Goal: Task Accomplishment & Management: Complete application form

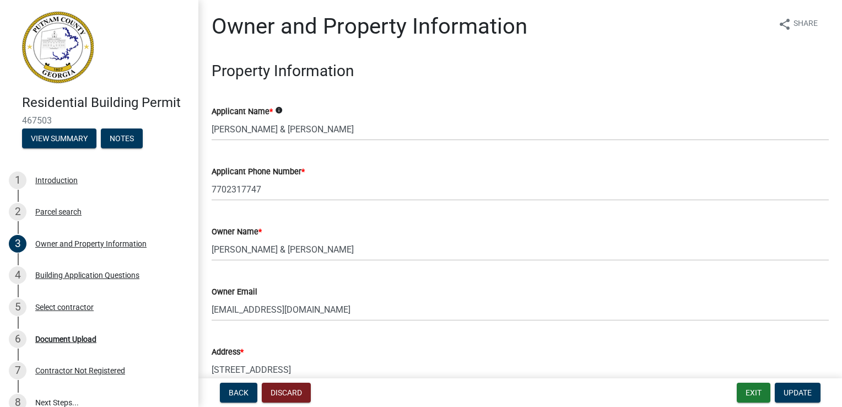
select select "78bfdc44-73ff-456e-a557-d4c99b9c08be"
select select "83394b22-4a11-496c-8e5c-75ade2e72faf"
select select "469c5908-2854-42d5-89ed-bee7fc26529e"
select select "fa9ac713-ff98-4511-b6d6-b752a2dce95a"
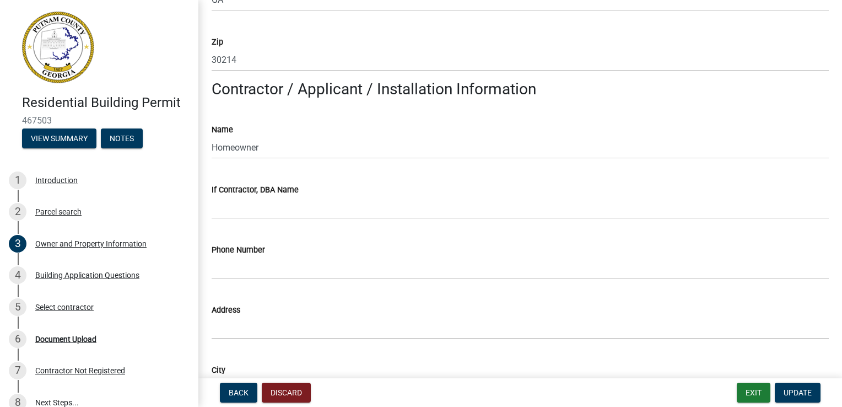
scroll to position [771, 0]
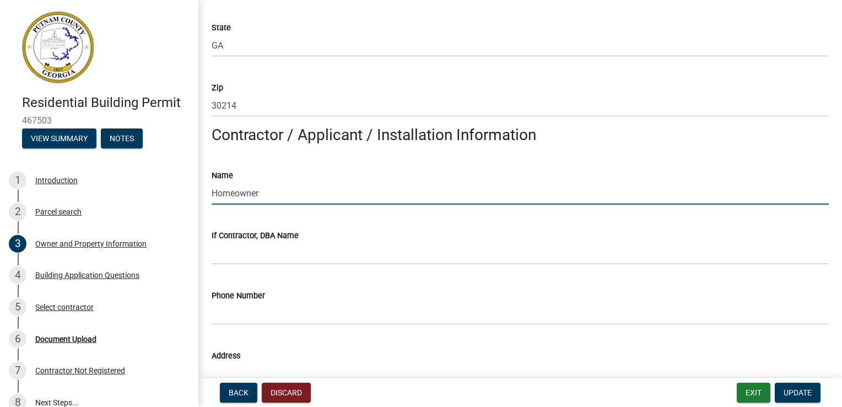
click at [259, 192] on input "Homeowner" at bounding box center [520, 193] width 617 height 23
type input "H"
type input "[PERSON_NAME]"
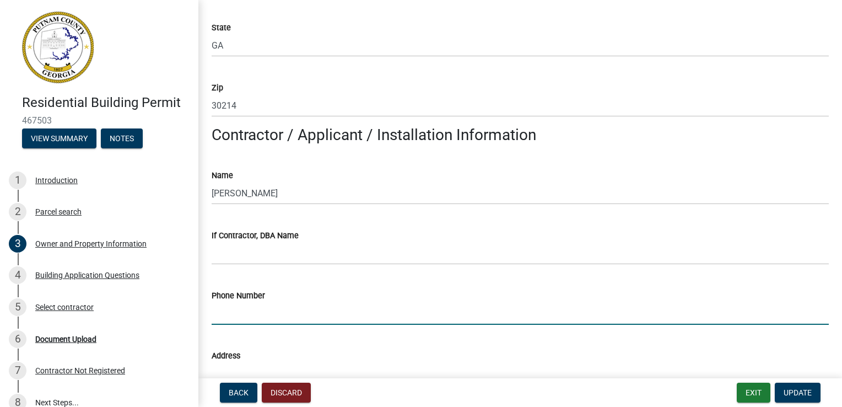
click at [239, 312] on input "Phone Number" at bounding box center [520, 313] width 617 height 23
type input "7702317747"
type input "135 [PERSON_NAME] Trail"
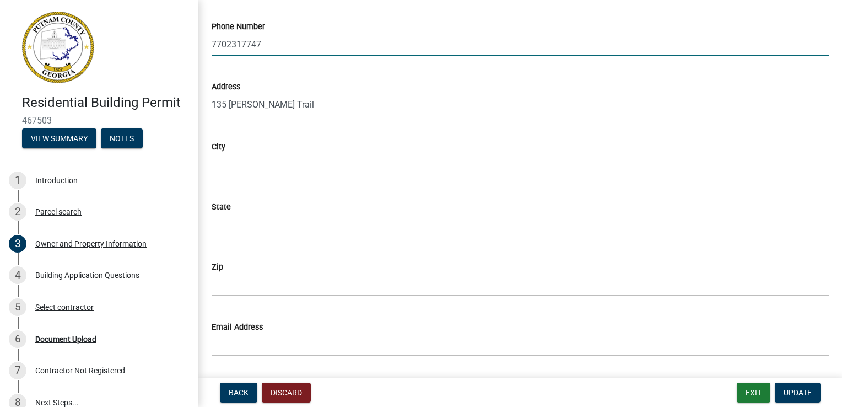
scroll to position [1047, 0]
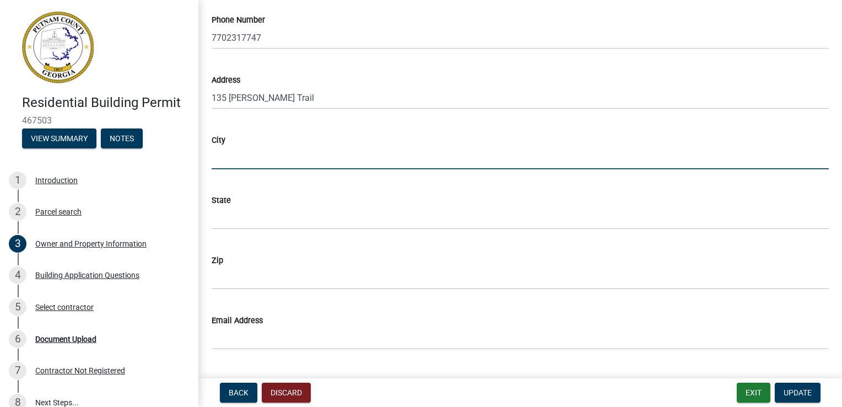
click at [240, 151] on input "City" at bounding box center [520, 158] width 617 height 23
type input "Fayetteville"
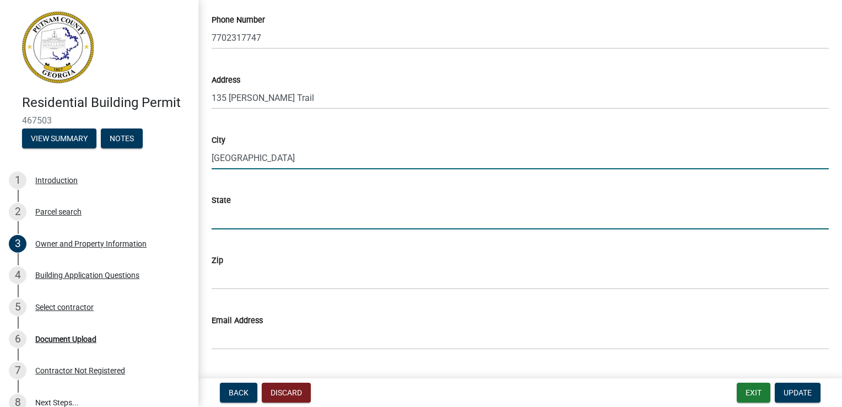
type input "GA"
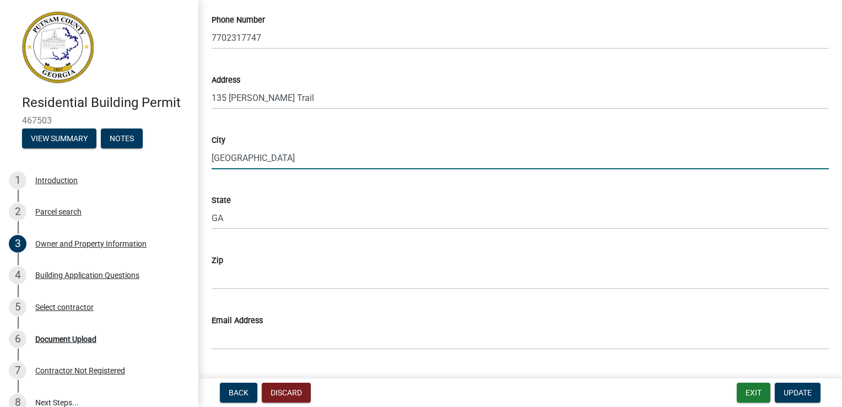
type input "30214"
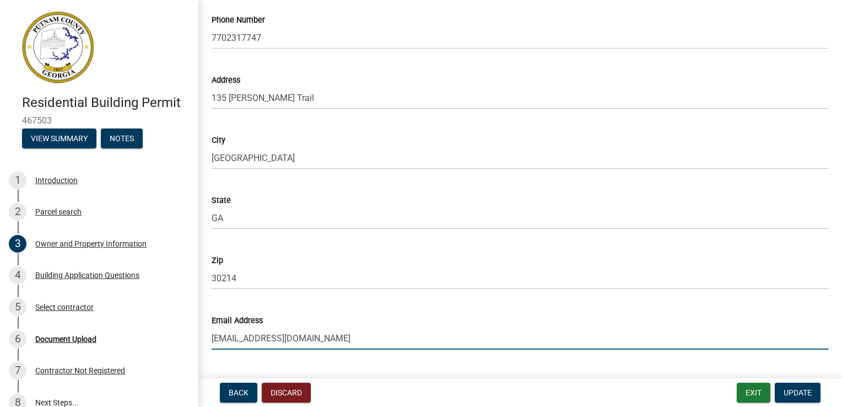
drag, startPoint x: 240, startPoint y: 337, endPoint x: 205, endPoint y: 334, distance: 35.4
click at [205, 334] on div "Email Address vtemple@civilsites.com" at bounding box center [520, 323] width 634 height 51
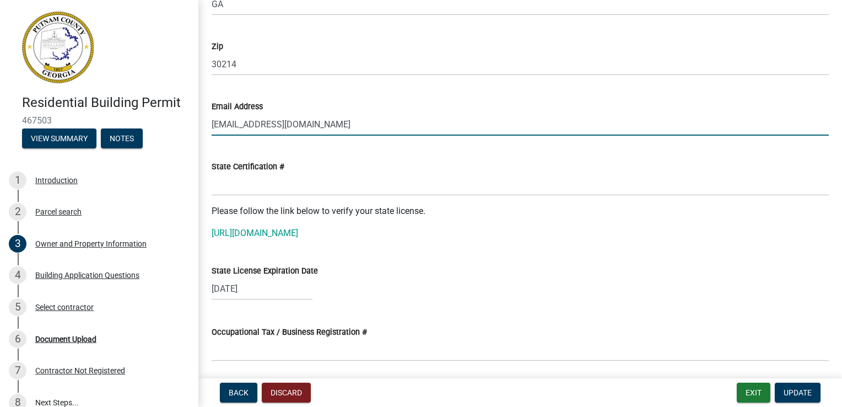
scroll to position [1267, 0]
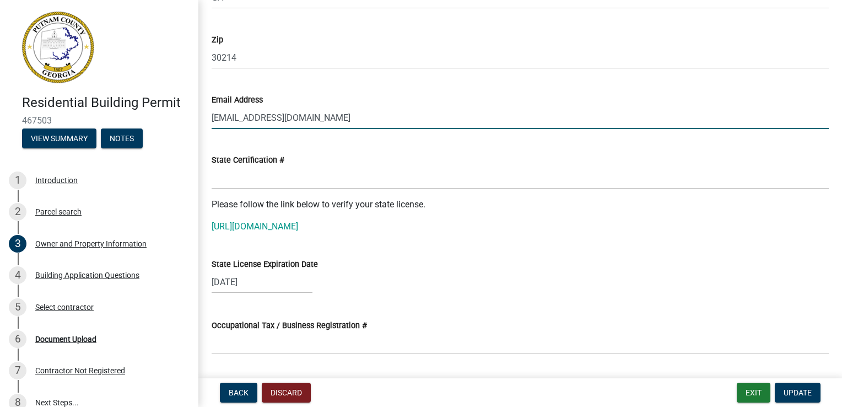
type input "[EMAIL_ADDRESS][DOMAIN_NAME]"
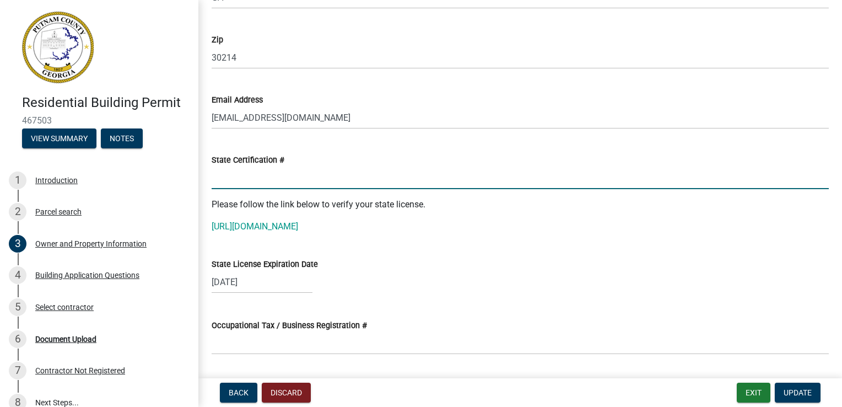
click at [267, 177] on input "State Certification #" at bounding box center [520, 177] width 617 height 23
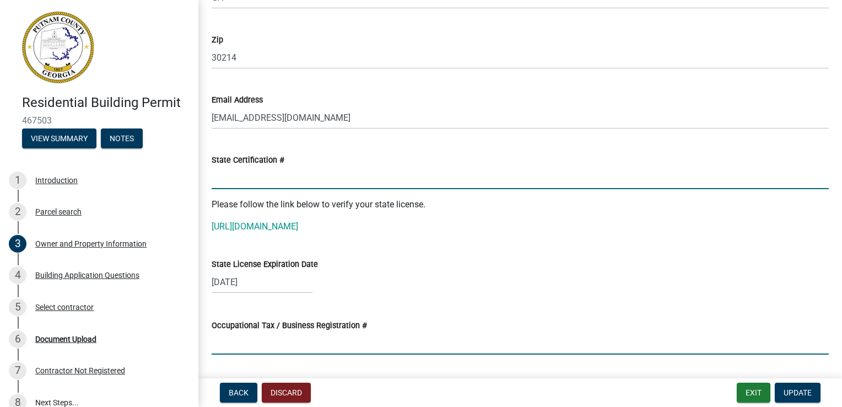
click at [219, 347] on input "Occupational Tax / Business Registration #" at bounding box center [520, 343] width 617 height 23
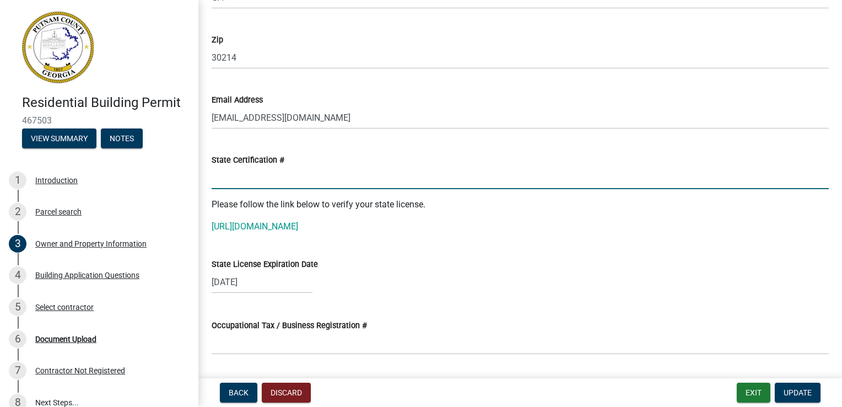
click at [215, 176] on input "State Certification #" at bounding box center [520, 177] width 617 height 23
paste input "0000014729"
type input "0000014729"
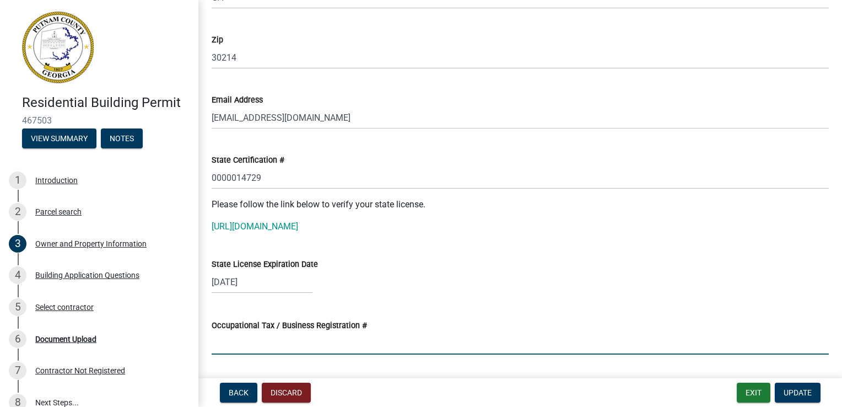
click at [219, 340] on input "Occupational Tax / Business Registration #" at bounding box center [520, 343] width 617 height 23
click at [225, 274] on div "06/30/2026" at bounding box center [262, 282] width 101 height 23
select select "6"
select select "2026"
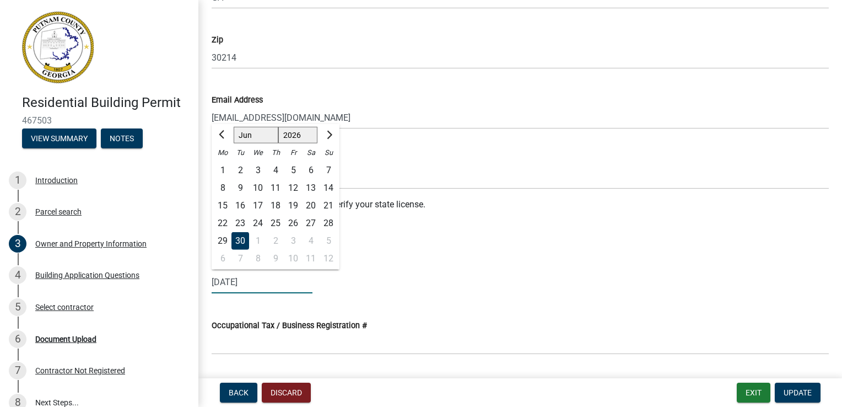
click at [297, 285] on input "06/30/2026" at bounding box center [262, 282] width 101 height 23
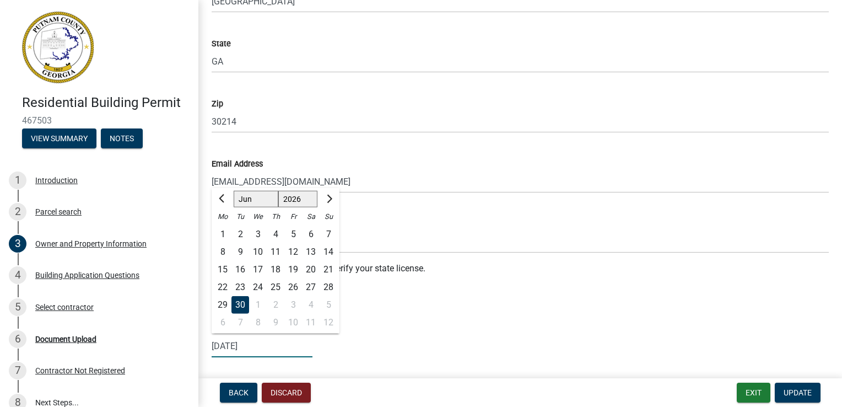
scroll to position [1102, 0]
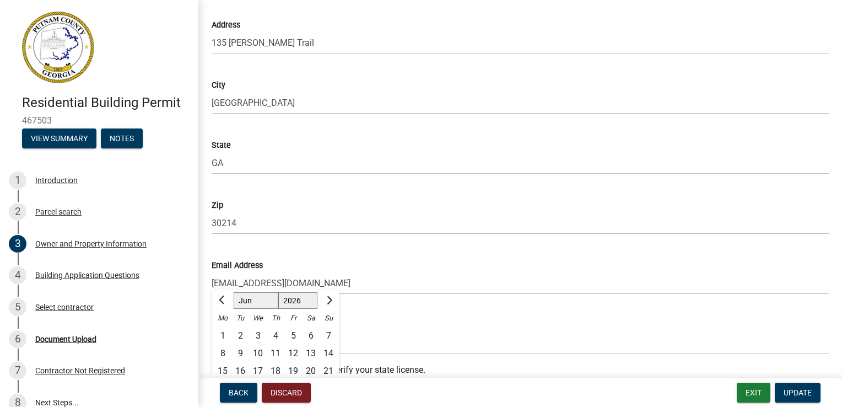
click at [369, 330] on div "State Certification #" at bounding box center [520, 324] width 617 height 13
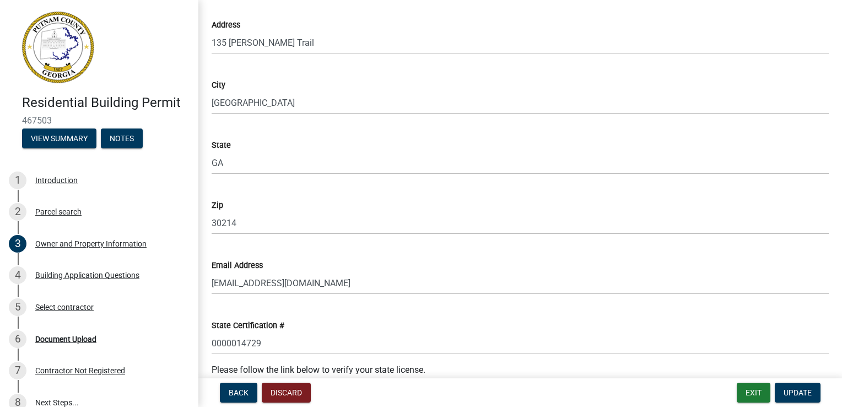
scroll to position [1212, 0]
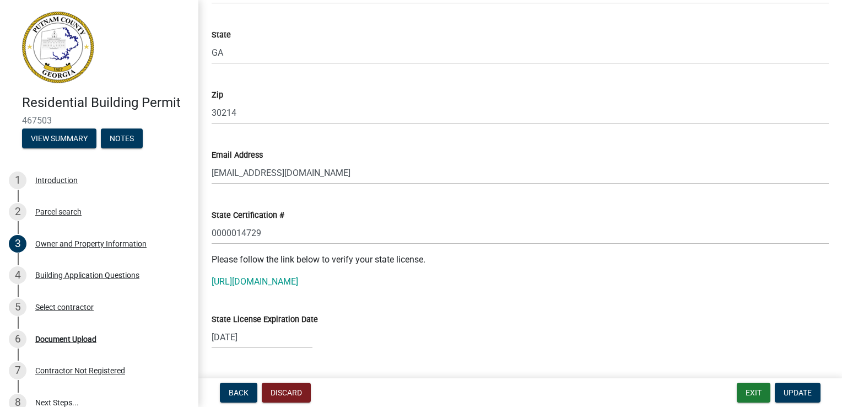
select select "6"
select select "2026"
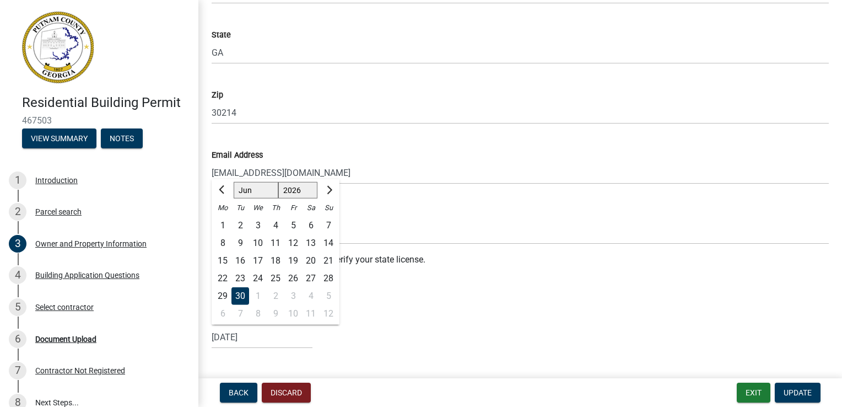
drag, startPoint x: 264, startPoint y: 338, endPoint x: 231, endPoint y: 337, distance: 33.1
click at [231, 337] on input "06/30/2026" at bounding box center [262, 337] width 101 height 23
click at [223, 192] on span "Previous month" at bounding box center [223, 189] width 8 height 8
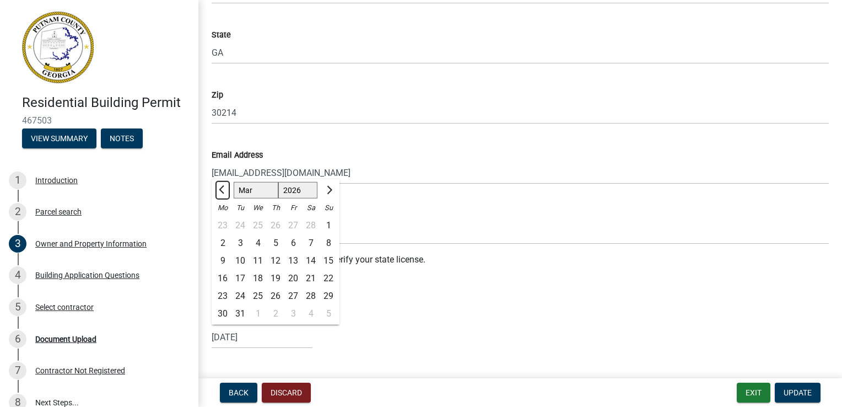
click at [223, 192] on span "Previous month" at bounding box center [223, 189] width 8 height 8
select select "1"
click at [303, 182] on select "1526 1527 1528 1529 1530 1531 1532 1533 1534 1535 1536 1537 1538 1539 1540 1541…" at bounding box center [298, 190] width 40 height 17
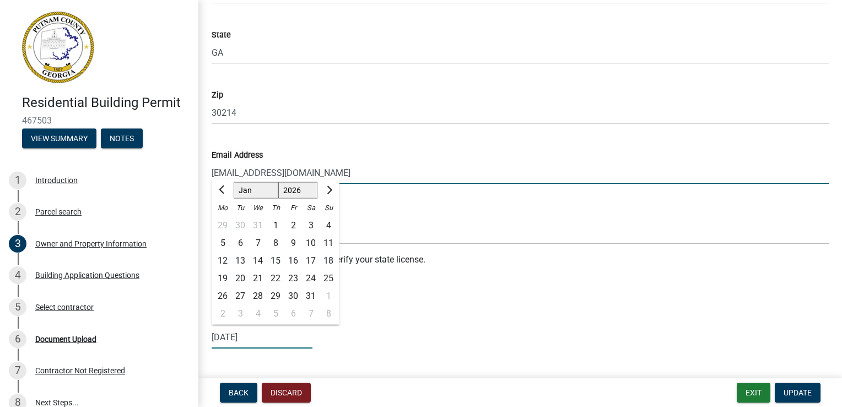
click at [345, 166] on input "[EMAIL_ADDRESS][DOMAIN_NAME]" at bounding box center [520, 172] width 617 height 23
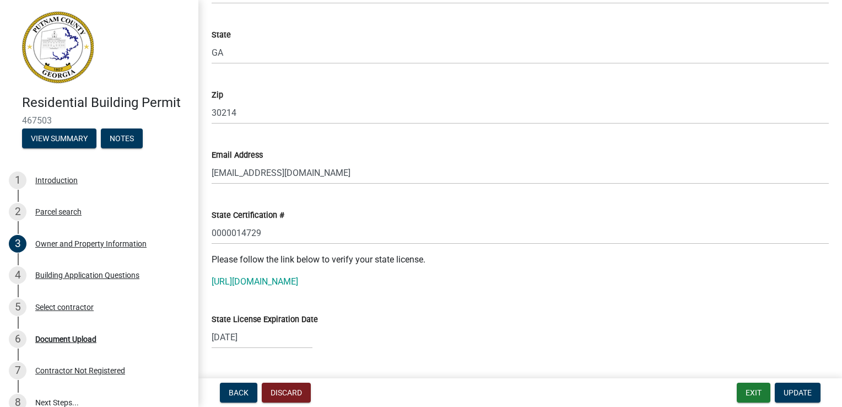
click at [533, 307] on div "State License Expiration Date 06/30/2026" at bounding box center [520, 322] width 617 height 51
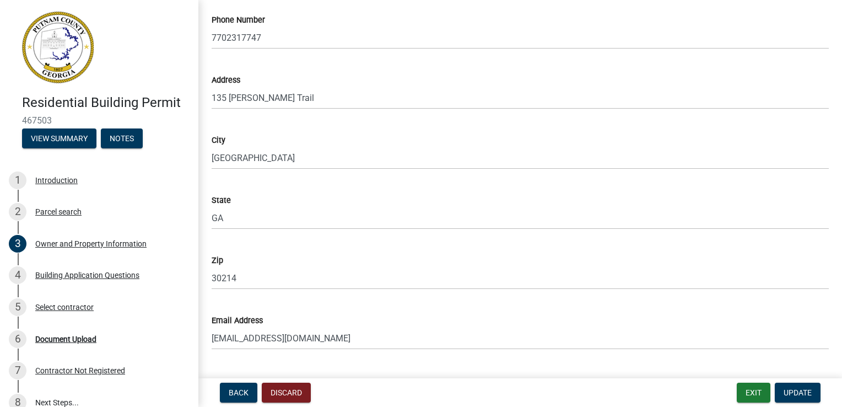
scroll to position [881, 0]
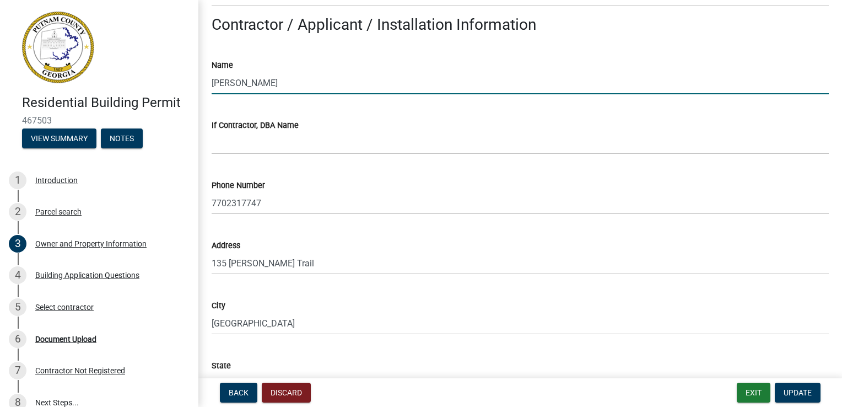
drag, startPoint x: 295, startPoint y: 80, endPoint x: 207, endPoint y: 78, distance: 87.6
click at [207, 78] on div "Name Richard R. Harp" at bounding box center [520, 68] width 634 height 51
type input "Chase Fulbright"
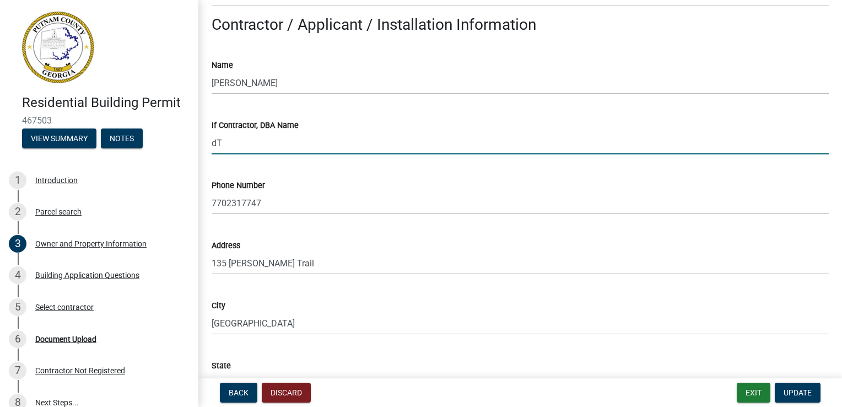
type input "d"
type input "The Erosion Company"
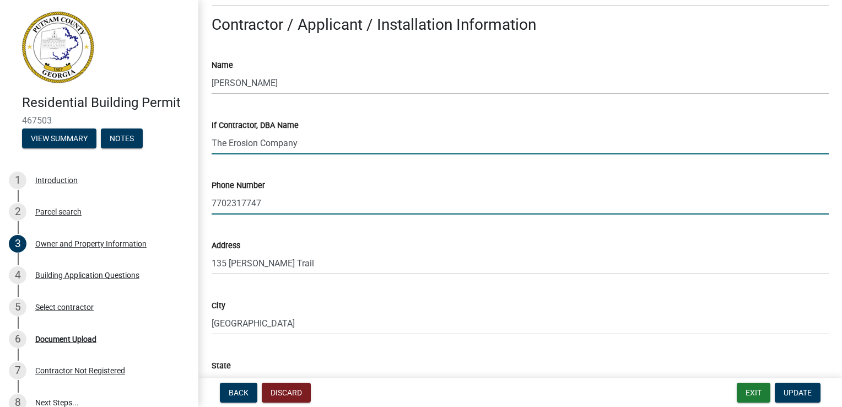
click at [253, 197] on input "7702317747" at bounding box center [520, 203] width 617 height 23
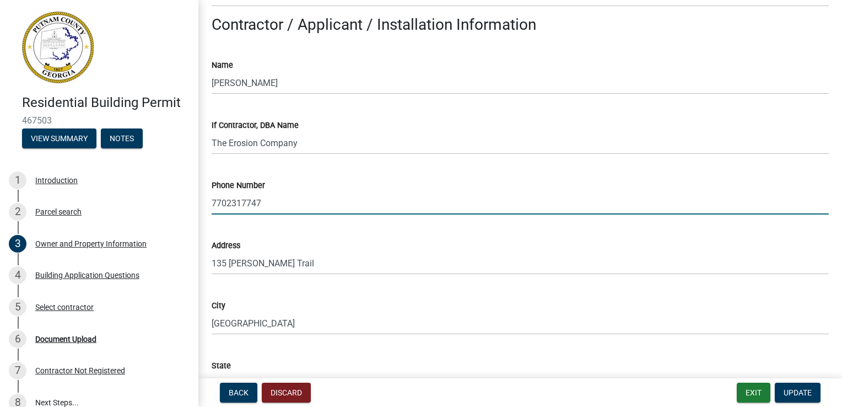
drag, startPoint x: 260, startPoint y: 204, endPoint x: 192, endPoint y: 204, distance: 68.3
click at [192, 204] on div "Residential Building Permit 467503 View Summary Notes 1 Introduction 2 Parcel s…" at bounding box center [421, 203] width 842 height 407
type input "7065995278"
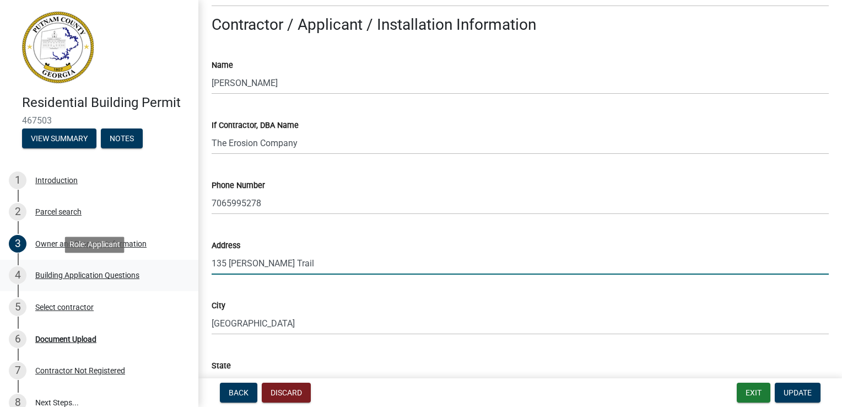
drag, startPoint x: 289, startPoint y: 271, endPoint x: 180, endPoint y: 274, distance: 109.1
click at [180, 274] on div "Residential Building Permit 467503 View Summary Notes 1 Introduction 2 Parcel s…" at bounding box center [421, 203] width 842 height 407
type input "3207 South Cherokee Ln"
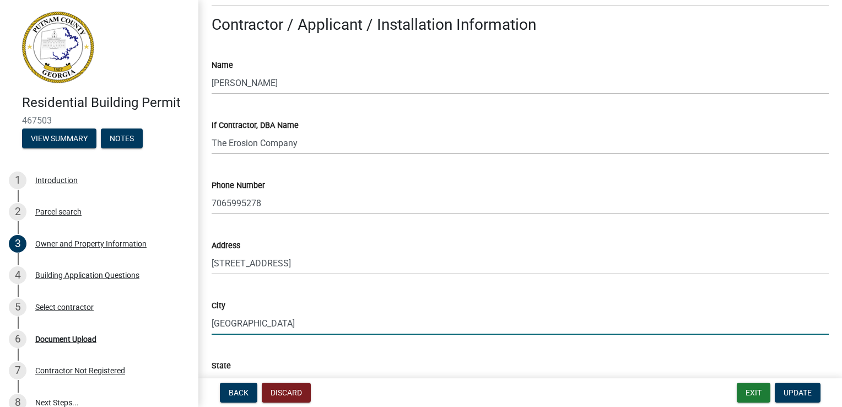
type input "Woodstock"
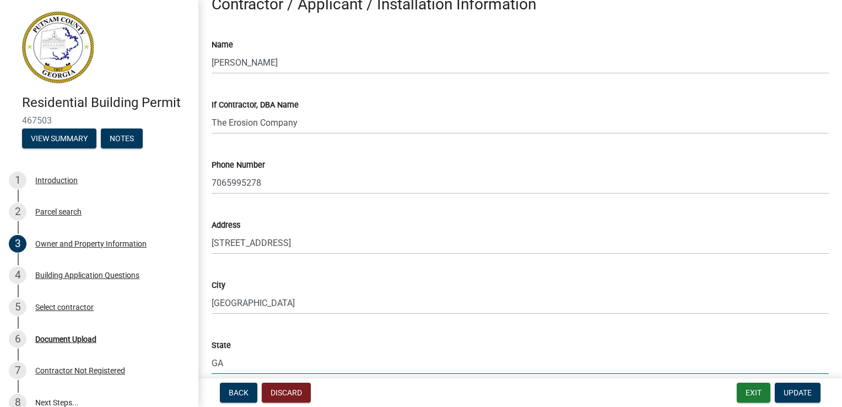
scroll to position [1137, 0]
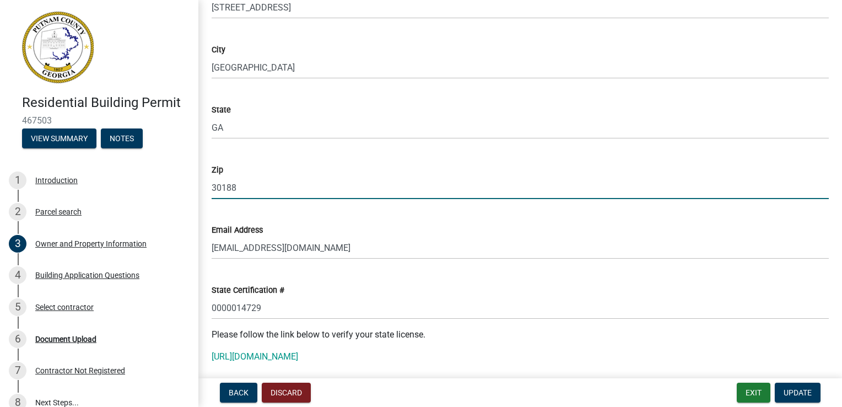
type input "30188"
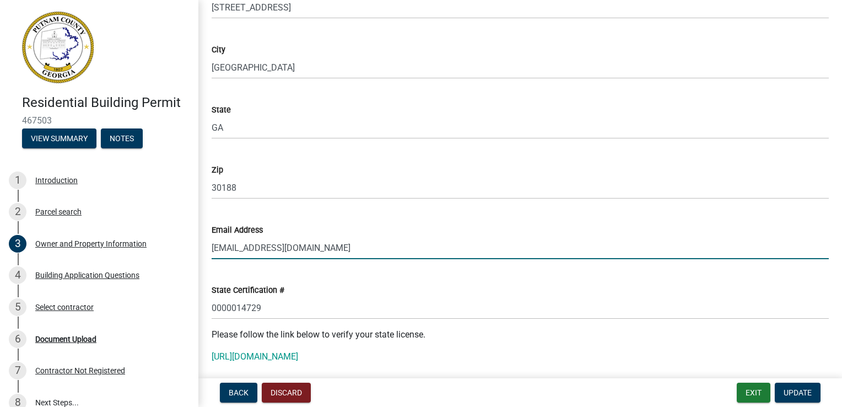
drag, startPoint x: 297, startPoint y: 250, endPoint x: 209, endPoint y: 255, distance: 87.7
click at [209, 255] on div "Email Address rharp@civilsites.com" at bounding box center [520, 233] width 634 height 51
type input "cfulbright@tecompanies.com"
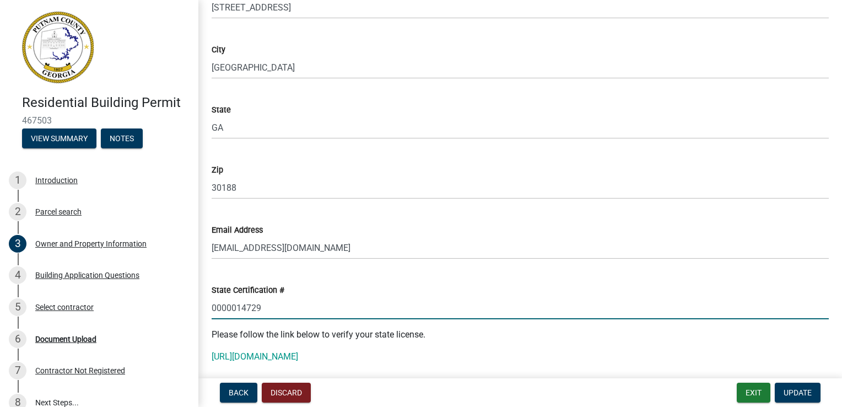
drag, startPoint x: 261, startPoint y: 307, endPoint x: 213, endPoint y: 309, distance: 48.5
click at [213, 309] on input "0000014729" at bounding box center [520, 307] width 617 height 23
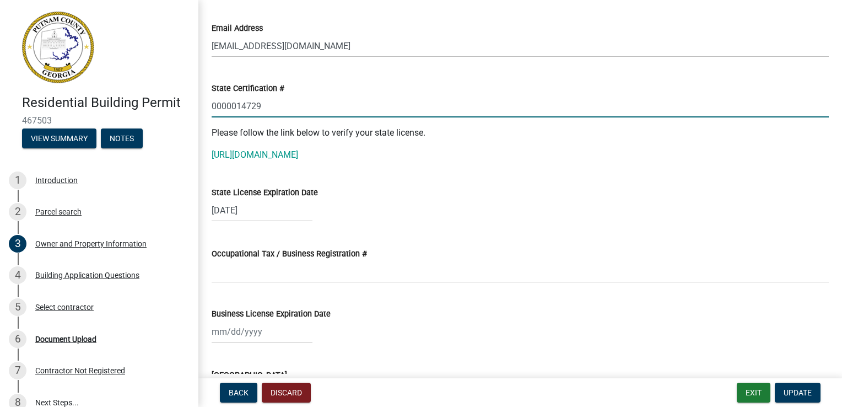
scroll to position [1357, 0]
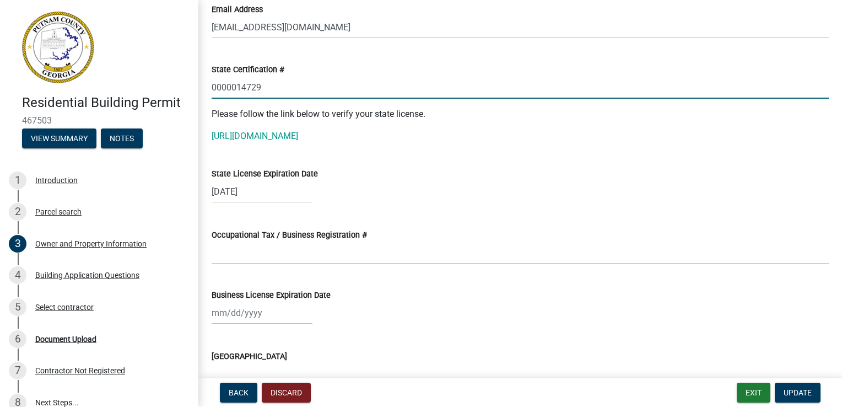
select select "6"
select select "2026"
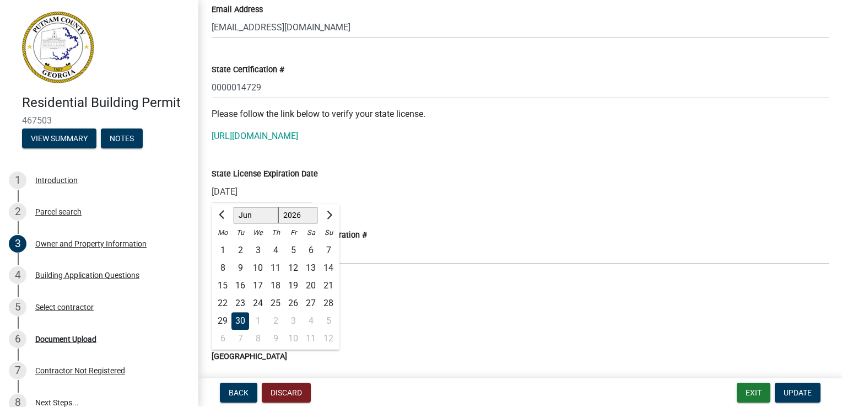
drag, startPoint x: 268, startPoint y: 193, endPoint x: 254, endPoint y: 195, distance: 13.9
click at [254, 195] on input "06/30/2026" at bounding box center [262, 191] width 101 height 23
click at [220, 215] on span "Previous month" at bounding box center [223, 214] width 8 height 8
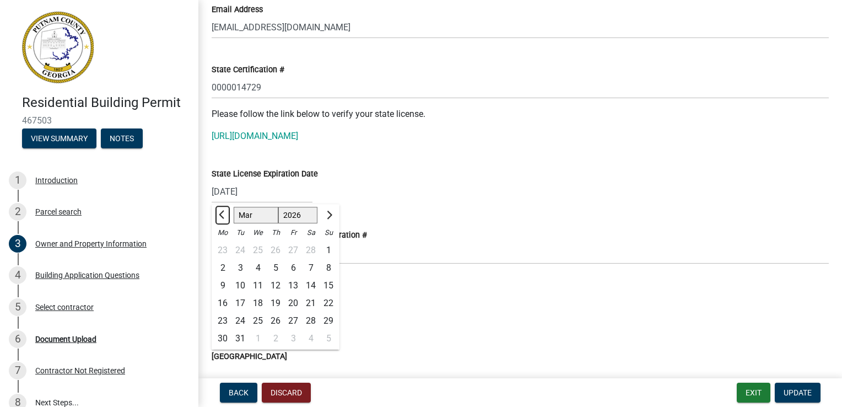
click at [220, 215] on span "Previous month" at bounding box center [223, 214] width 8 height 8
select select "2"
click at [272, 318] on div "26" at bounding box center [276, 321] width 18 height 18
type input "02/26/2026"
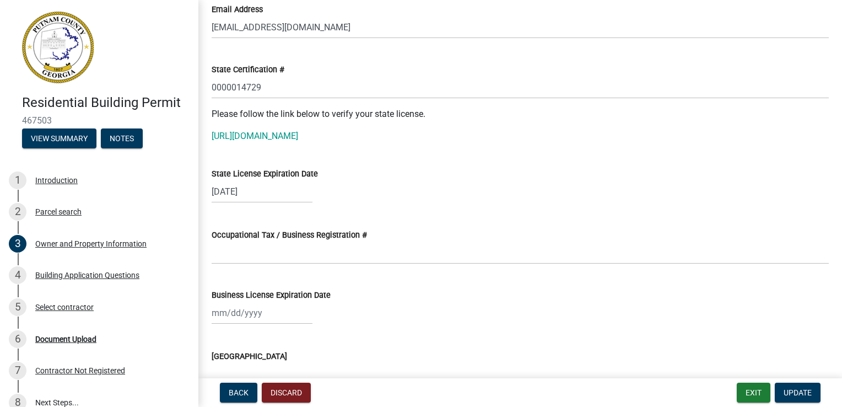
scroll to position [1413, 0]
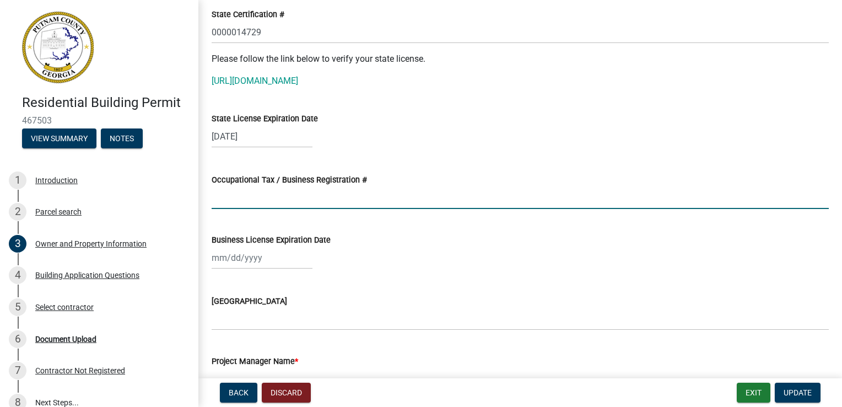
click at [262, 203] on input "Occupational Tax / Business Registration #" at bounding box center [520, 197] width 617 height 23
click at [225, 201] on input "Occupational Tax / Business Registration #" at bounding box center [520, 197] width 617 height 23
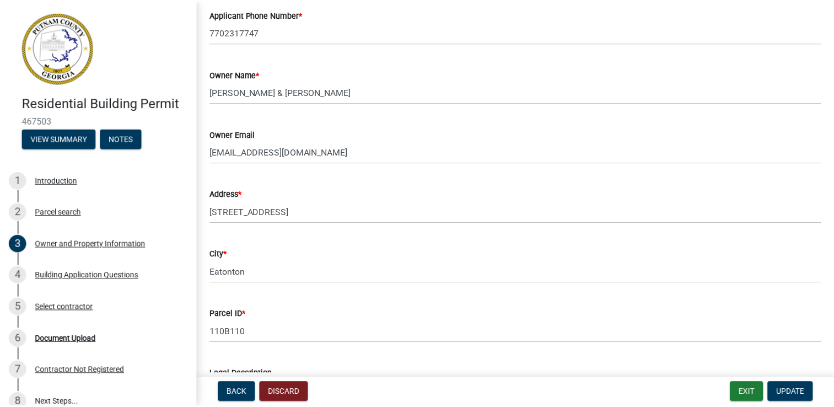
scroll to position [165, 0]
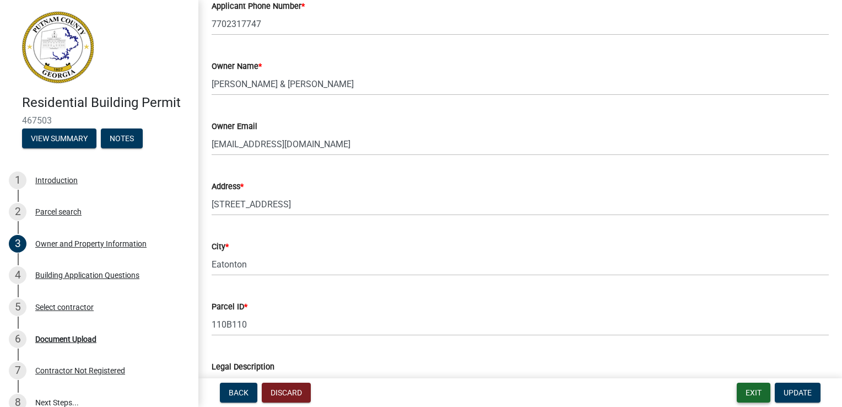
click at [762, 394] on button "Exit" at bounding box center [754, 392] width 34 height 20
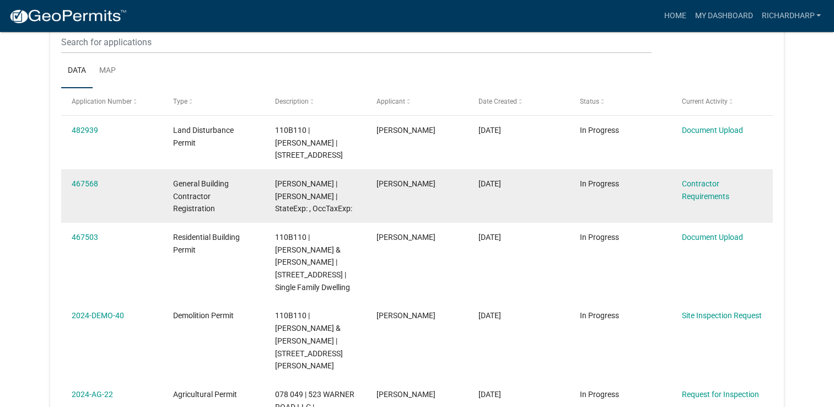
scroll to position [165, 0]
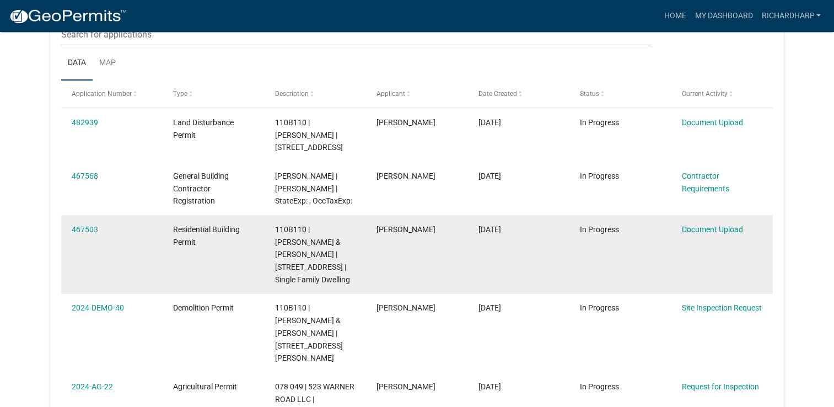
click at [76, 237] on datatable-body-cell "467503" at bounding box center [111, 254] width 101 height 79
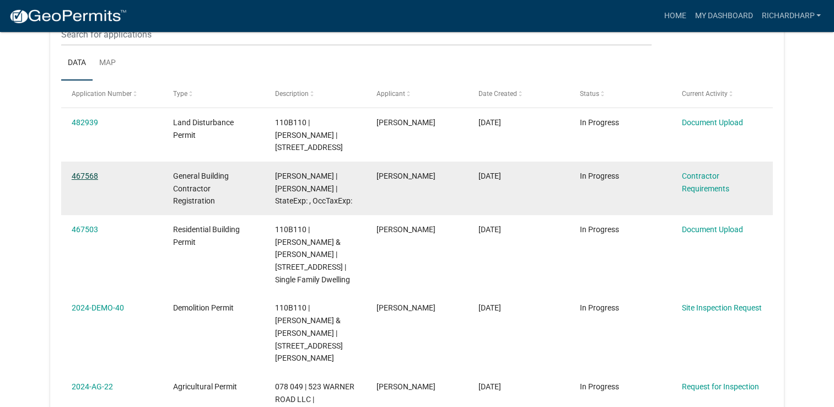
click at [88, 175] on link "467568" at bounding box center [85, 175] width 26 height 9
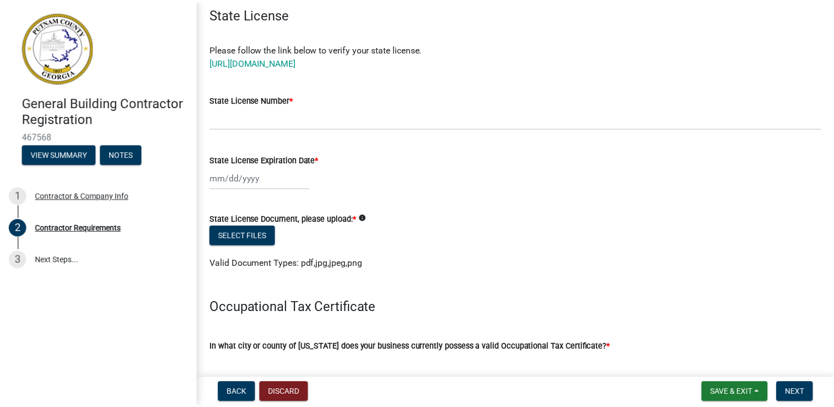
scroll to position [165, 0]
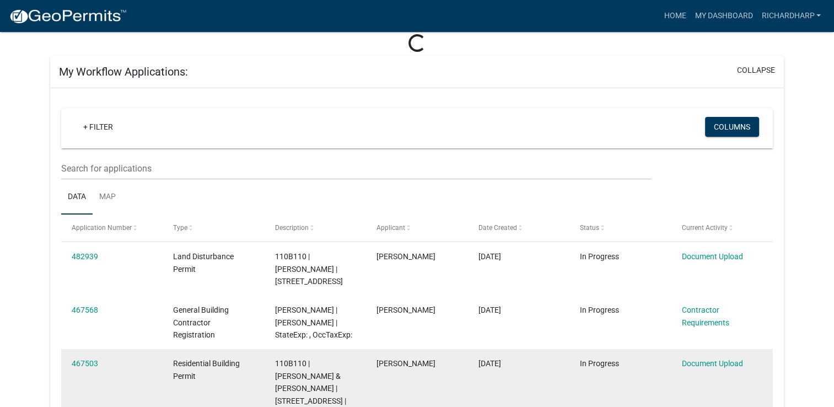
scroll to position [110, 0]
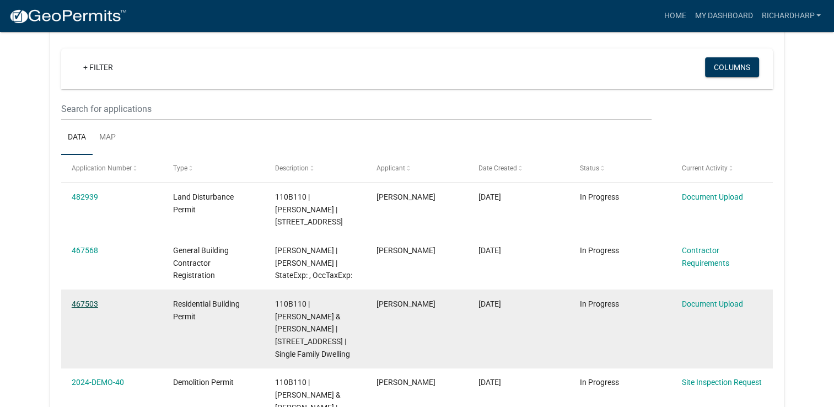
click at [90, 299] on link "467503" at bounding box center [85, 303] width 26 height 9
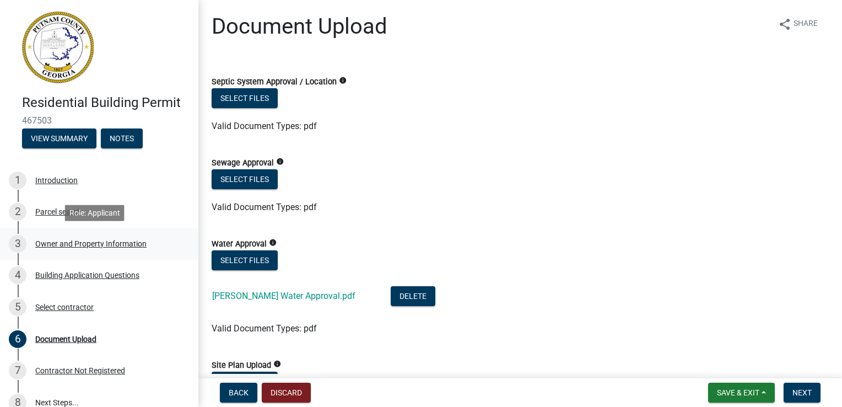
click at [103, 248] on div "3 Owner and Property Information" at bounding box center [95, 244] width 172 height 18
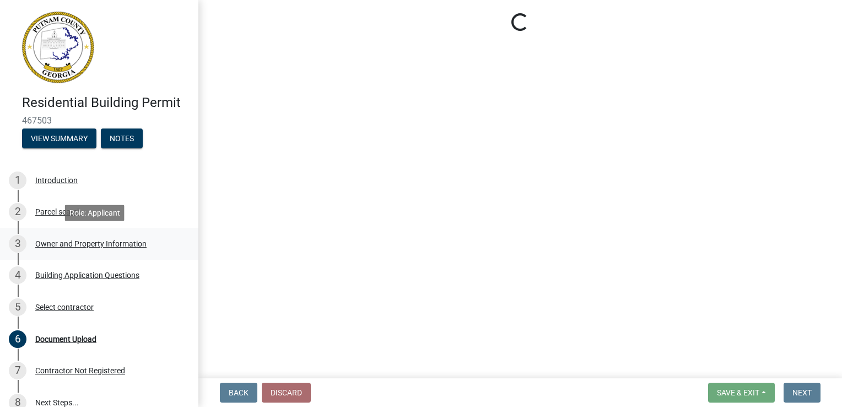
select select "78bfdc44-73ff-456e-a557-d4c99b9c08be"
select select "83394b22-4a11-496c-8e5c-75ade2e72faf"
select select "469c5908-2854-42d5-89ed-bee7fc26529e"
select select "fa9ac713-ff98-4511-b6d6-b752a2dce95a"
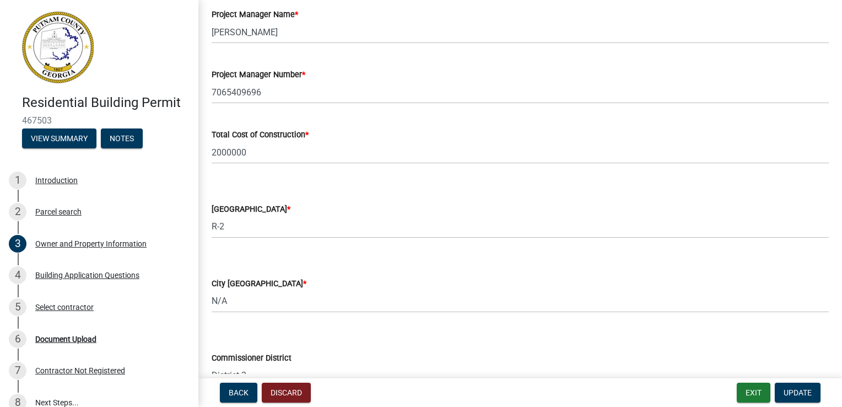
scroll to position [1763, 0]
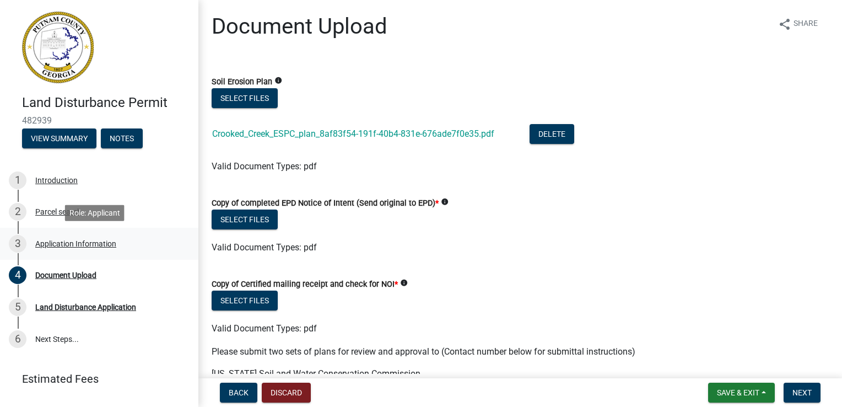
click at [56, 245] on div "Application Information" at bounding box center [75, 244] width 81 height 8
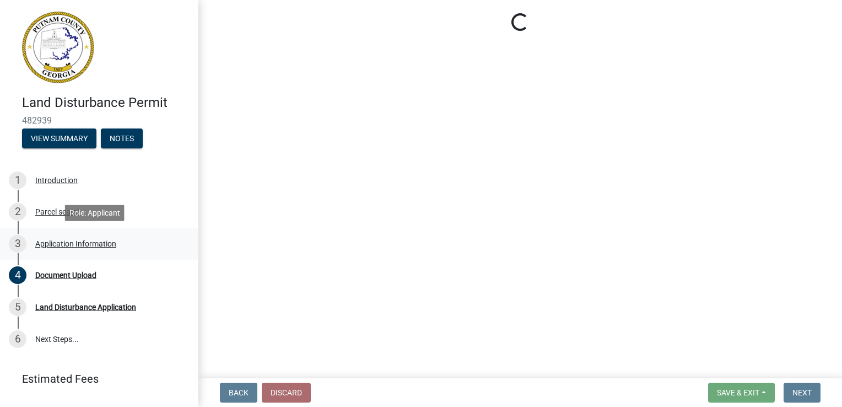
select select "78bfdc44-73ff-456e-a557-d4c99b9c08be"
select select "7eb8553c-806a-4bdf-b4b6-2711153129c5"
select select "295c155f-de53-4b68-9fdd-08c8883e9b6f"
select select "fa9ac713-ff98-4511-b6d6-b752a2dce95a"
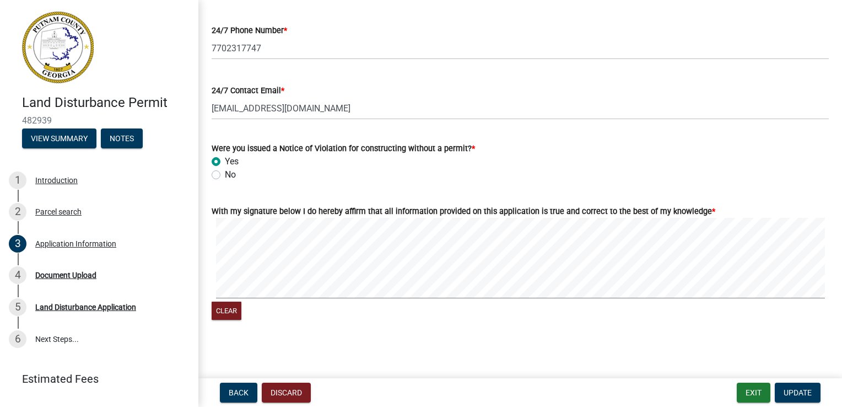
scroll to position [1879, 0]
click at [782, 392] on button "Update" at bounding box center [798, 392] width 46 height 20
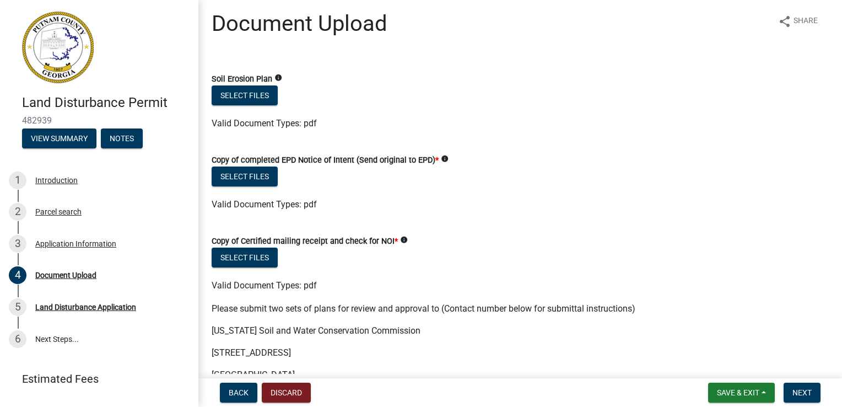
scroll to position [0, 0]
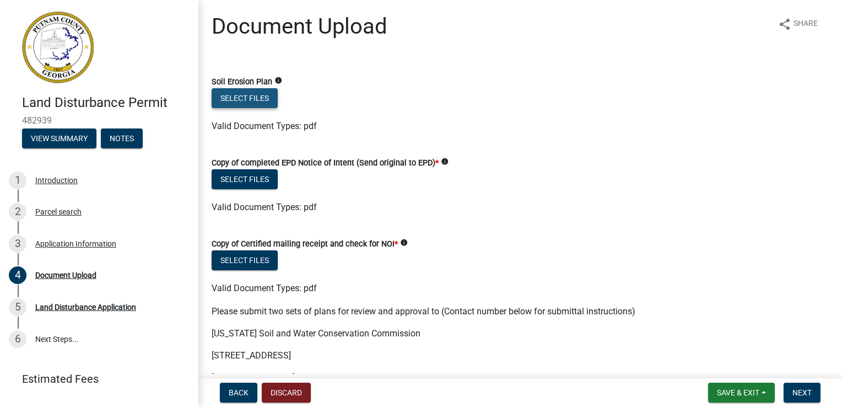
click at [236, 102] on button "Select files" at bounding box center [245, 98] width 66 height 20
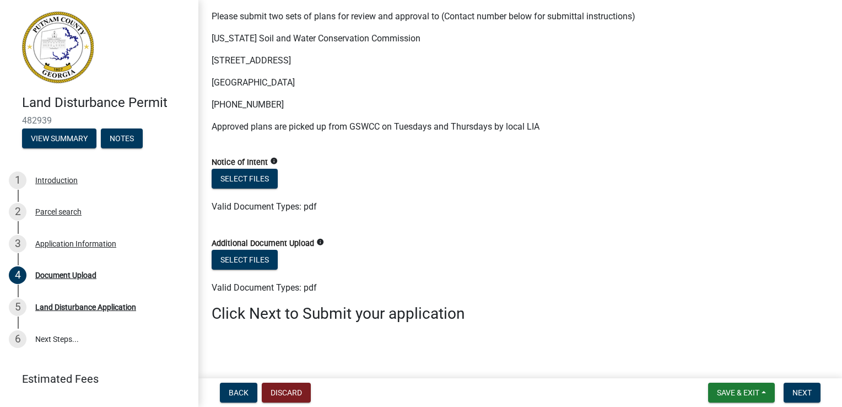
scroll to position [336, 0]
click at [58, 305] on div "Land Disturbance Application" at bounding box center [85, 307] width 101 height 8
click at [797, 390] on span "Next" at bounding box center [801, 392] width 19 height 9
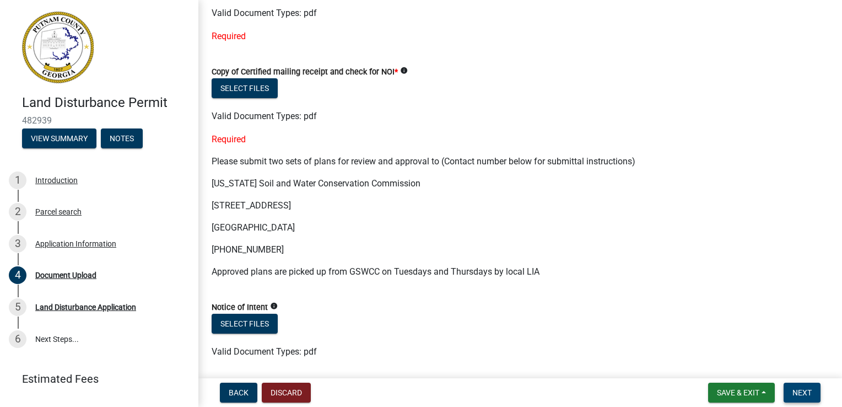
scroll to position [137, 0]
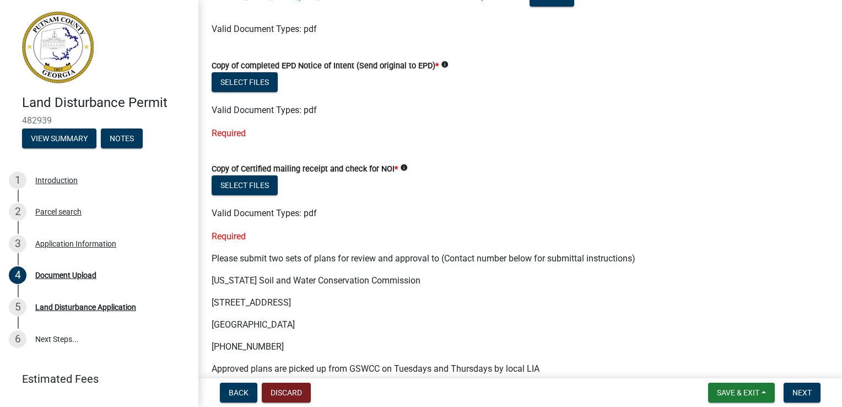
drag, startPoint x: 238, startPoint y: 180, endPoint x: 553, endPoint y: 179, distance: 314.6
click at [553, 179] on div "Select files" at bounding box center [520, 186] width 617 height 23
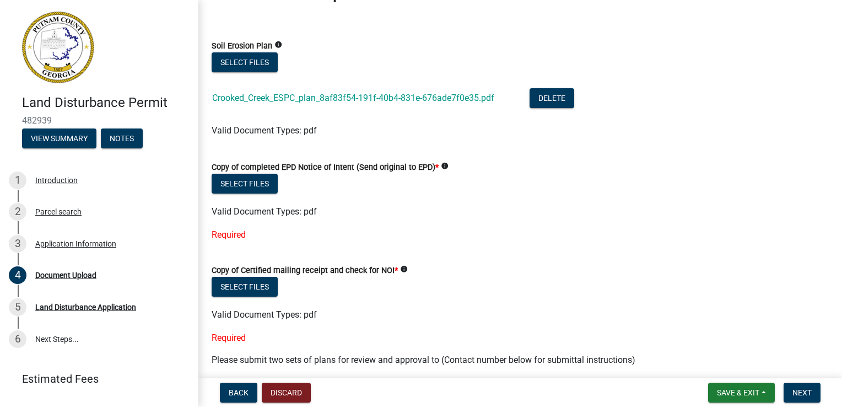
scroll to position [55, 0]
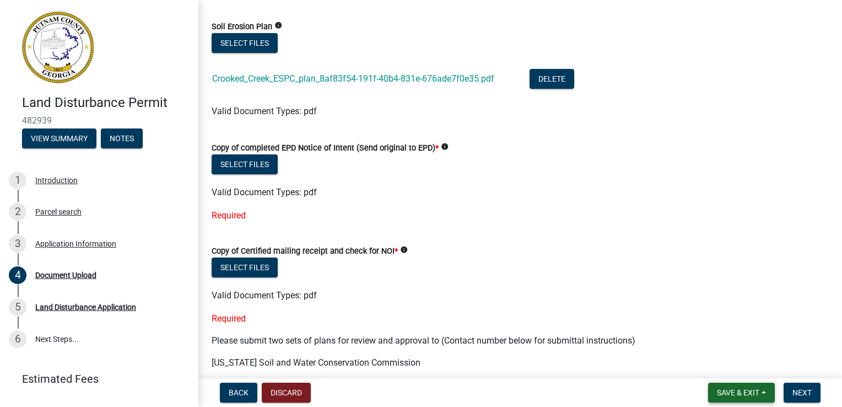
click at [733, 393] on span "Save & Exit" at bounding box center [738, 392] width 42 height 9
click at [725, 367] on button "Save & Exit" at bounding box center [730, 363] width 88 height 26
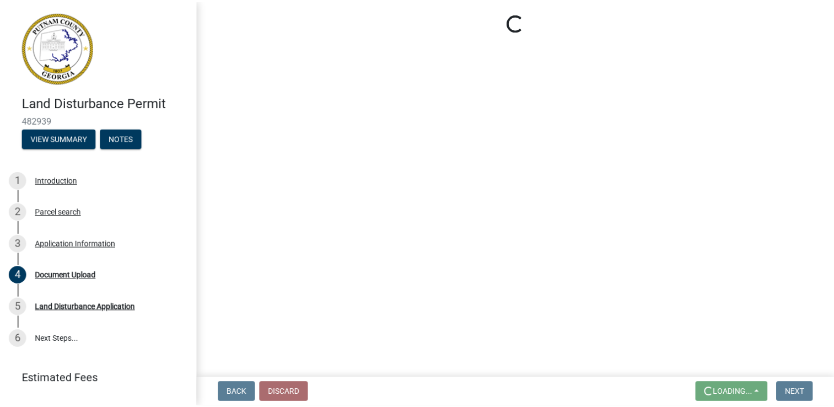
scroll to position [0, 0]
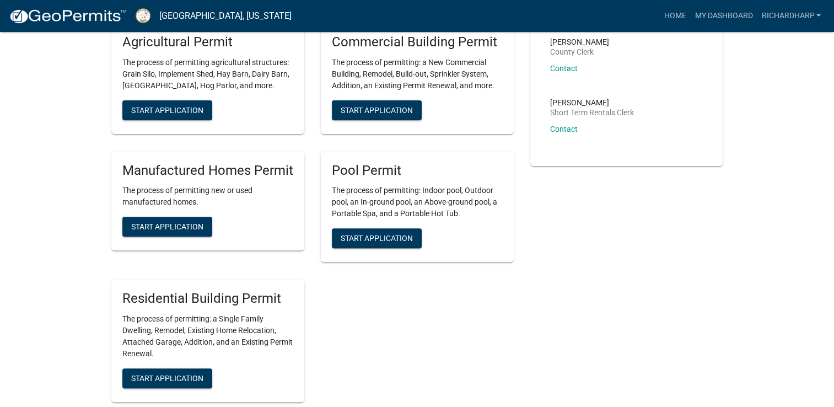
scroll to position [441, 0]
